Goal: Transaction & Acquisition: Download file/media

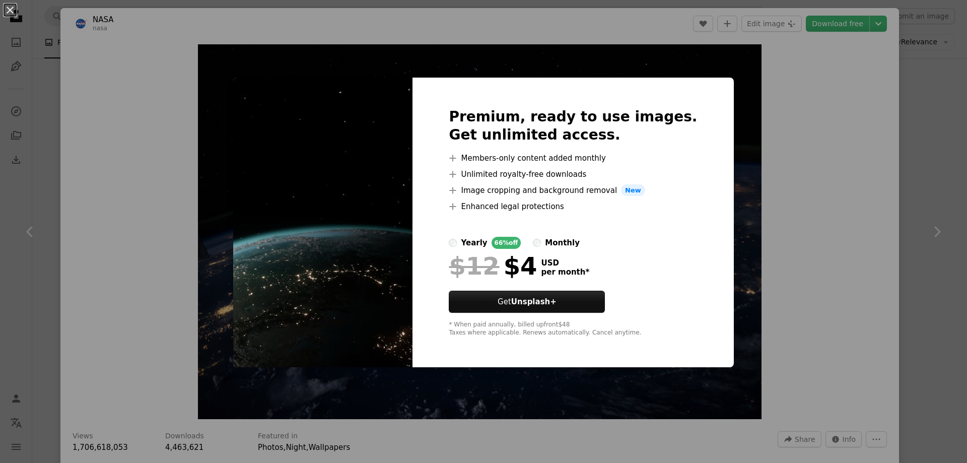
scroll to position [2714, 0]
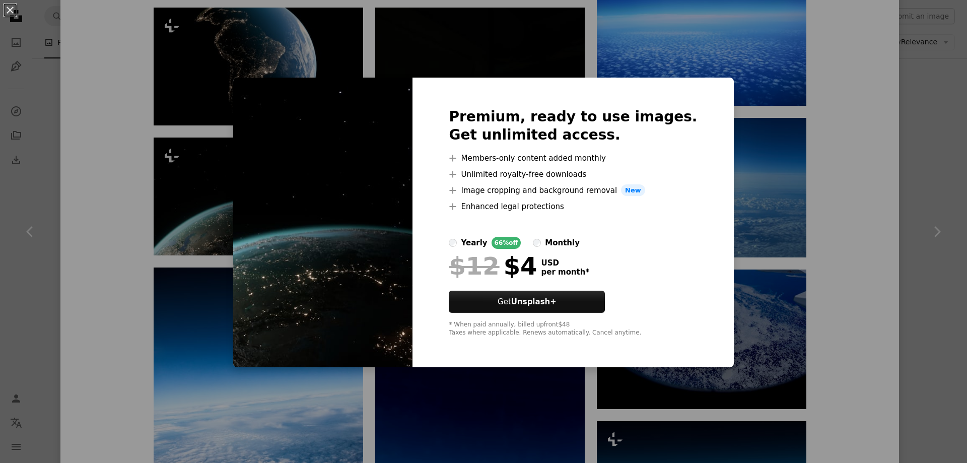
click at [848, 287] on div "An X shape Premium, ready to use images. Get unlimited access. A plus sign Memb…" at bounding box center [483, 231] width 967 height 463
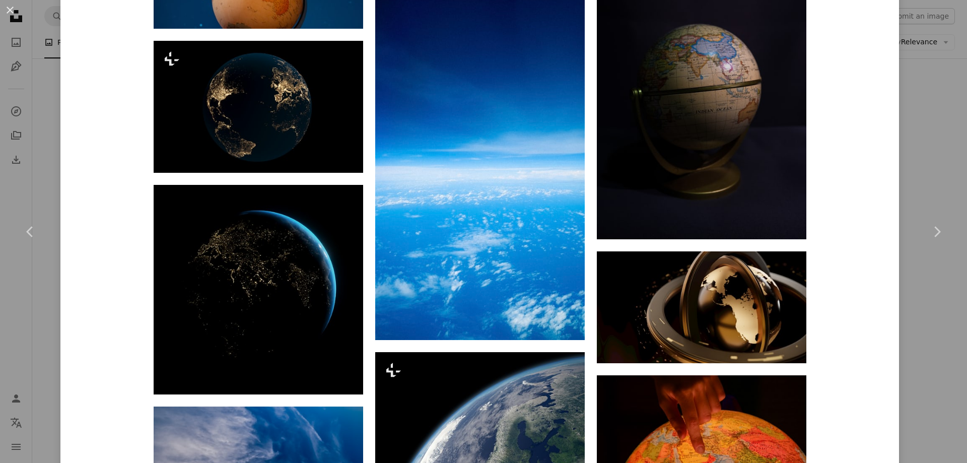
scroll to position [3827, 0]
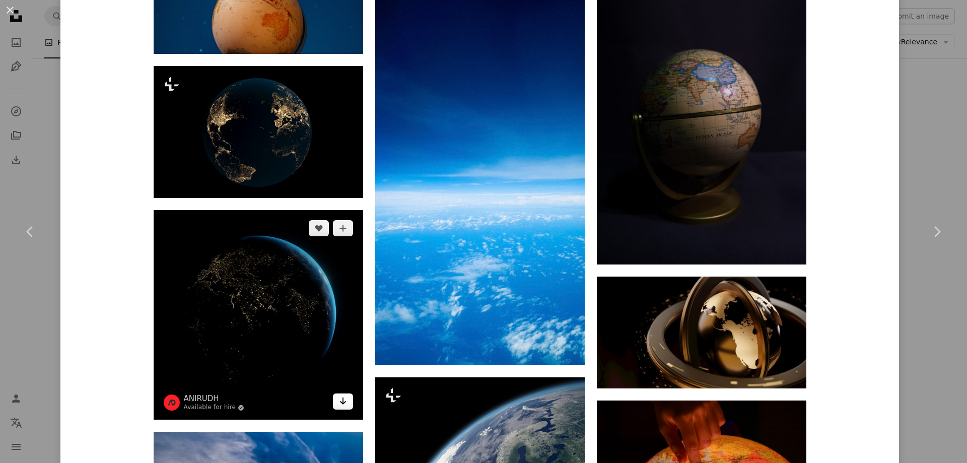
click at [343, 403] on link "Arrow pointing down" at bounding box center [343, 401] width 20 height 16
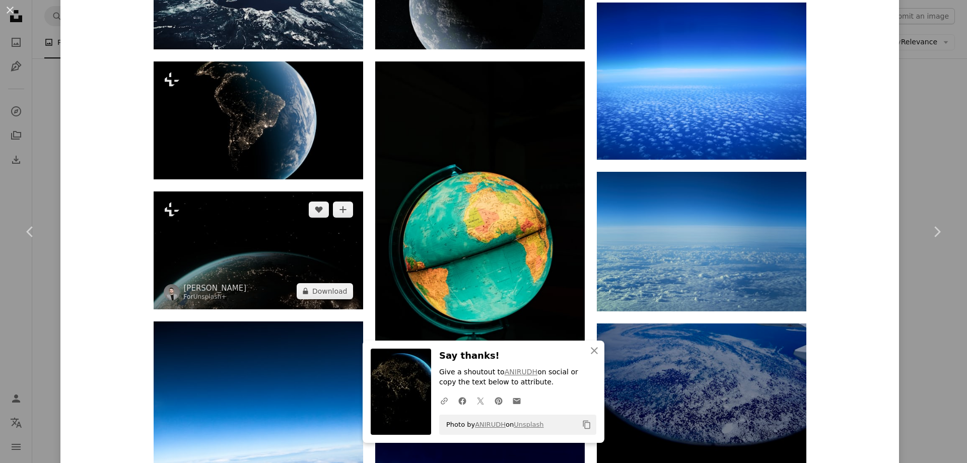
scroll to position [2568, 0]
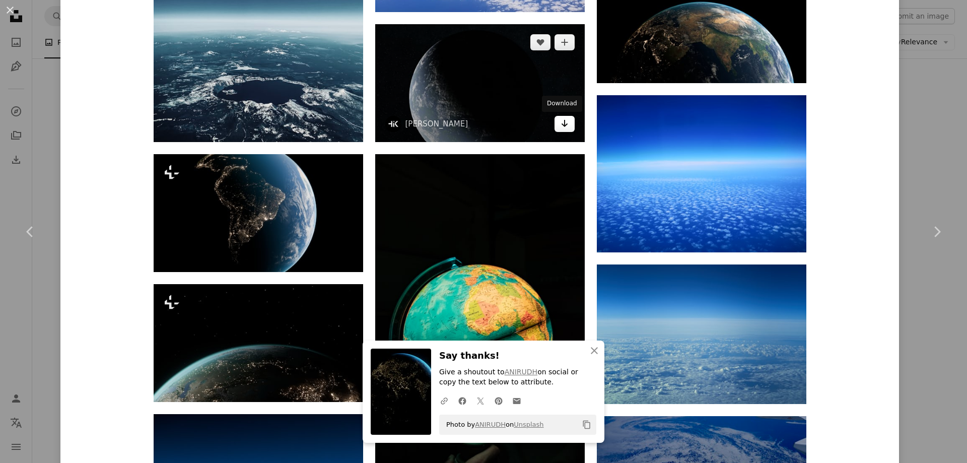
click at [563, 126] on icon "Arrow pointing down" at bounding box center [564, 123] width 8 height 12
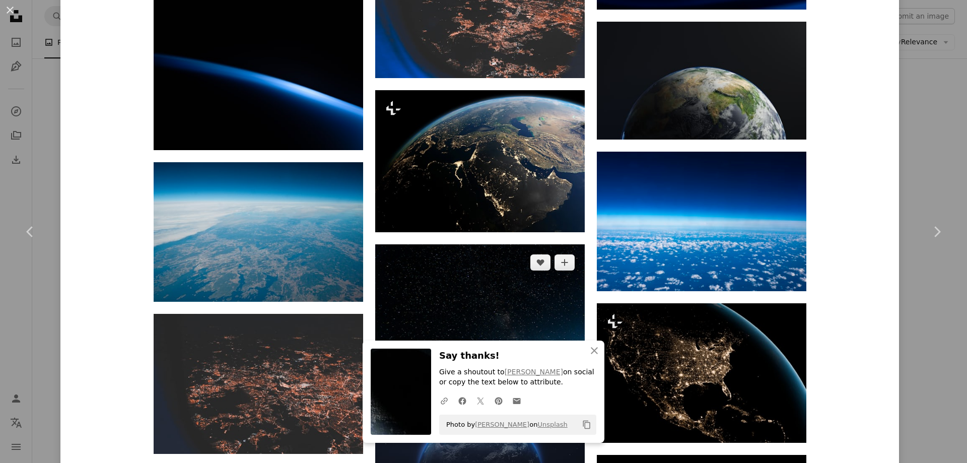
scroll to position [1611, 0]
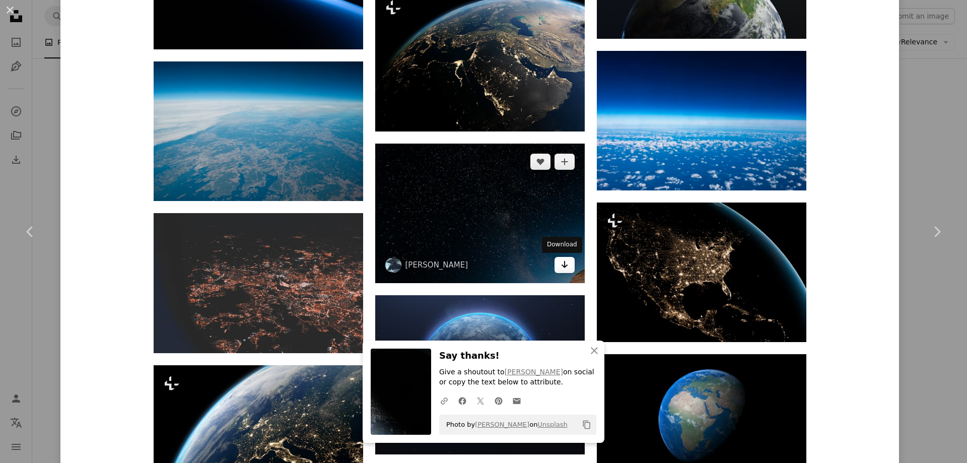
click at [561, 267] on icon "Download" at bounding box center [564, 264] width 7 height 7
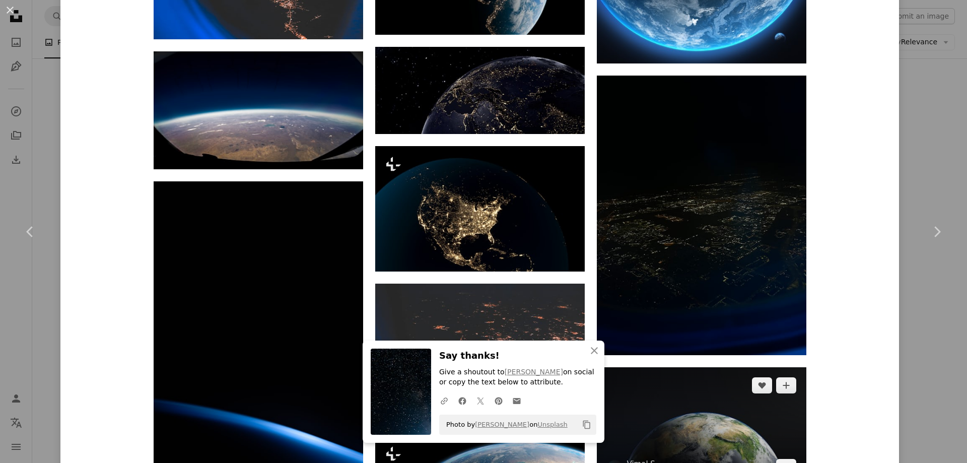
scroll to position [1108, 0]
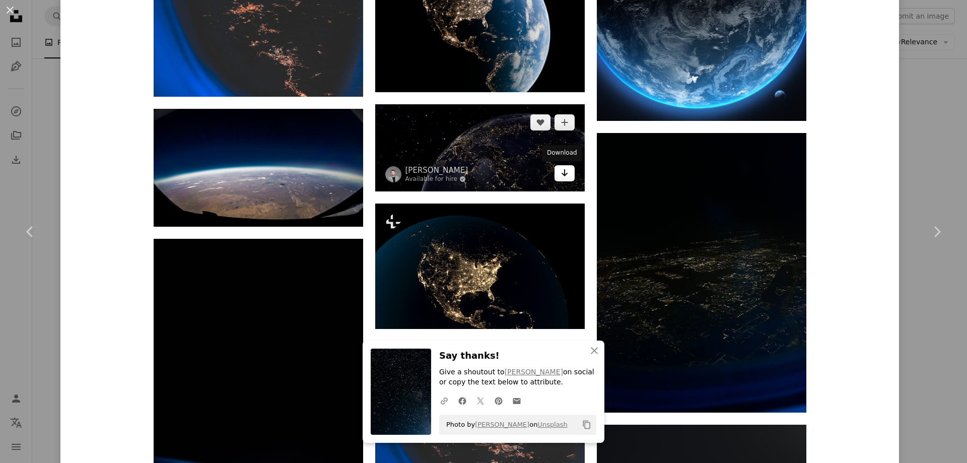
click at [562, 174] on icon "Download" at bounding box center [564, 172] width 7 height 7
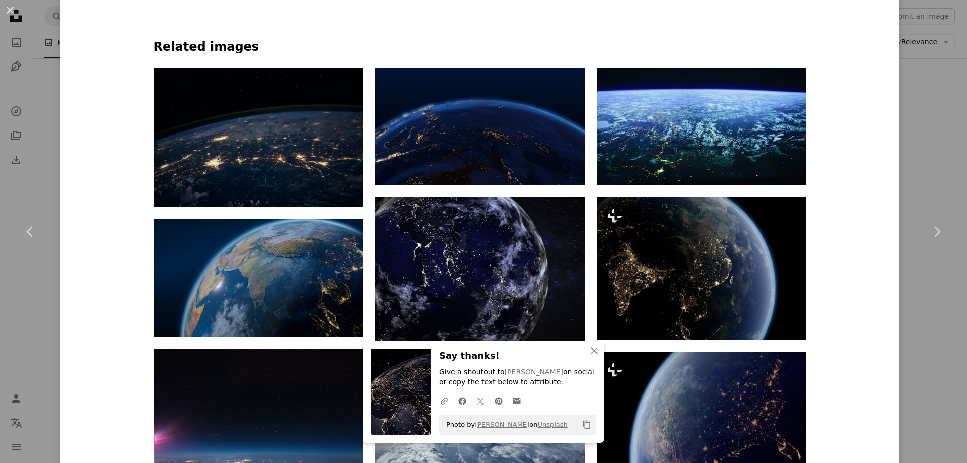
scroll to position [554, 0]
